Goal: Find specific page/section: Find specific page/section

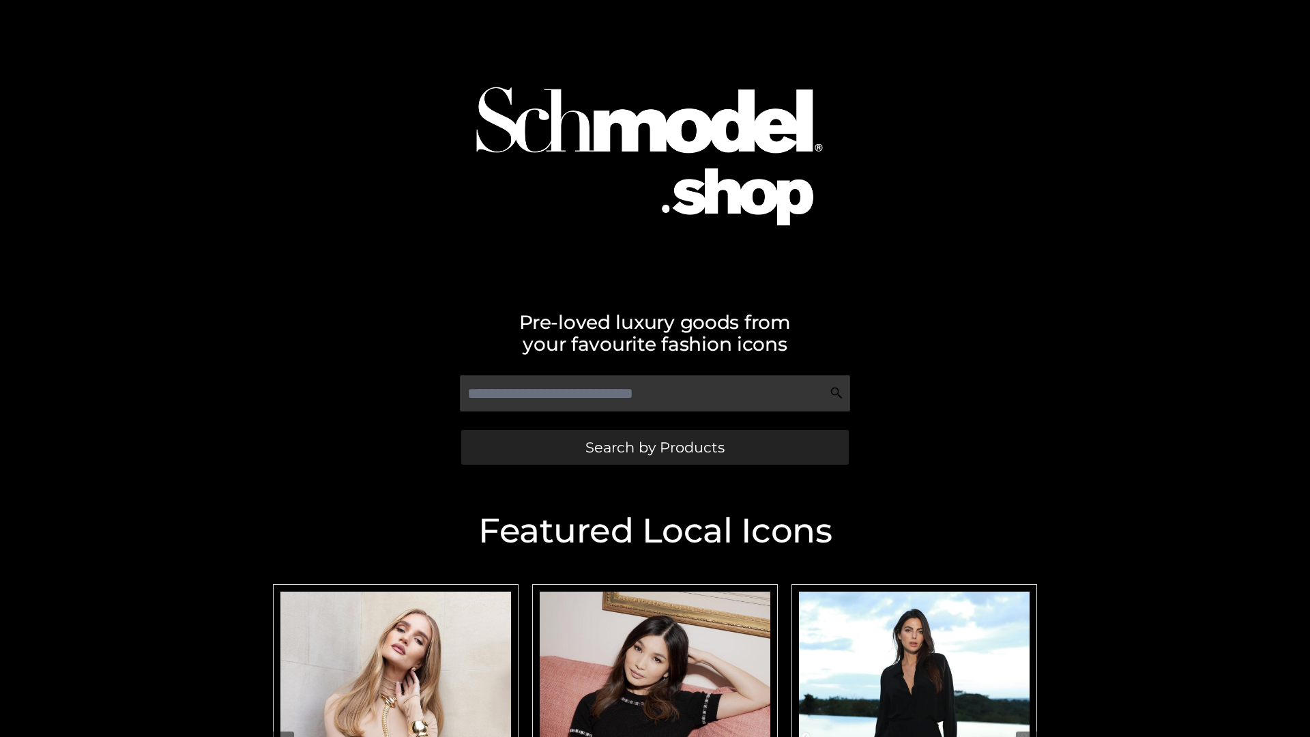
click at [654, 447] on span "Search by Products" at bounding box center [654, 447] width 139 height 14
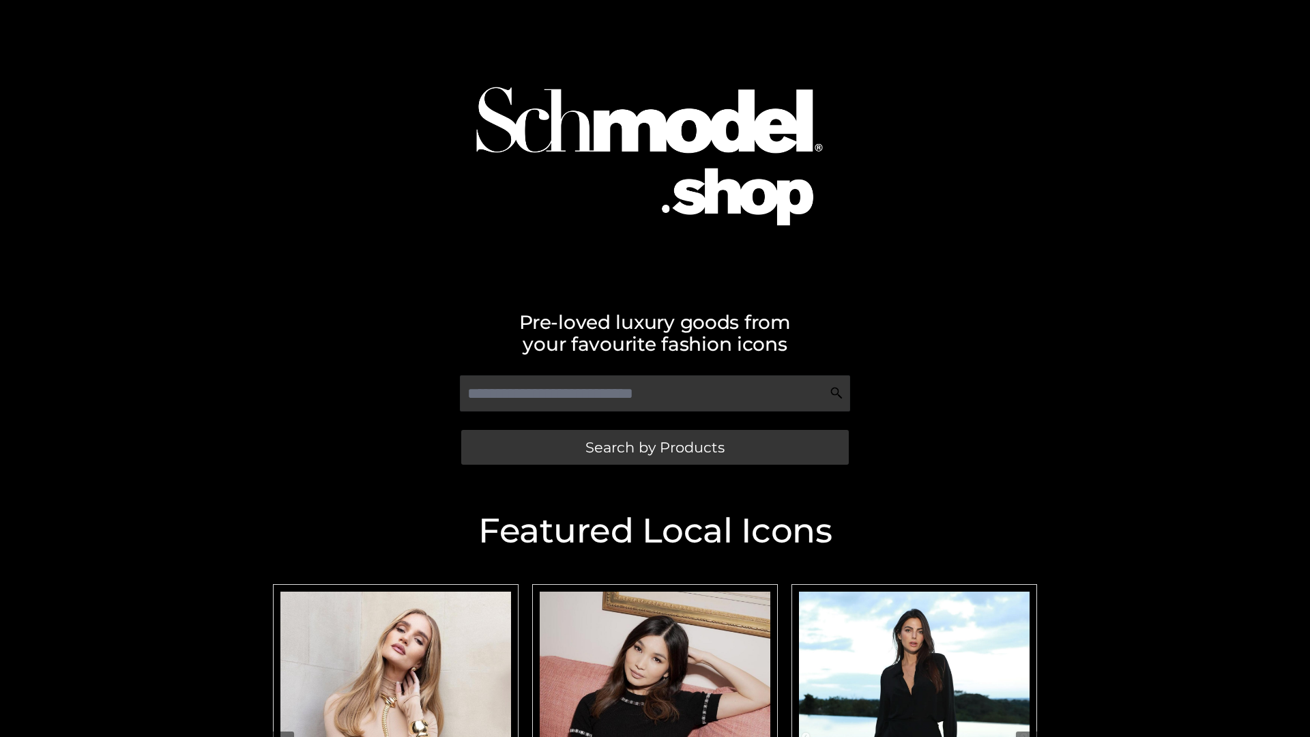
click at [654, 447] on span "Search by Products" at bounding box center [654, 447] width 139 height 14
